Goal: Check status: Check status

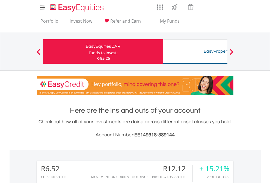
scroll to position [52, 86]
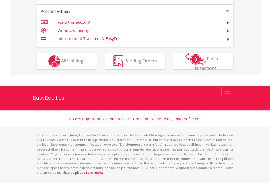
scroll to position [512, 0]
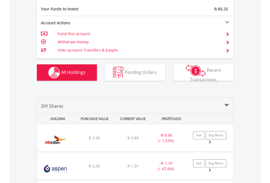
scroll to position [607, 0]
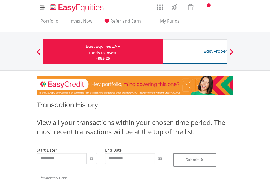
click at [89, 52] on div "Funds to invest:" at bounding box center [103, 52] width 29 height 5
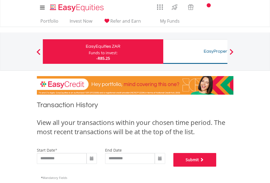
click at [217, 167] on button "Submit" at bounding box center [194, 160] width 43 height 14
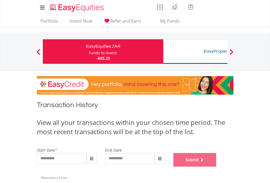
scroll to position [221, 0]
